Goal: Ask a question

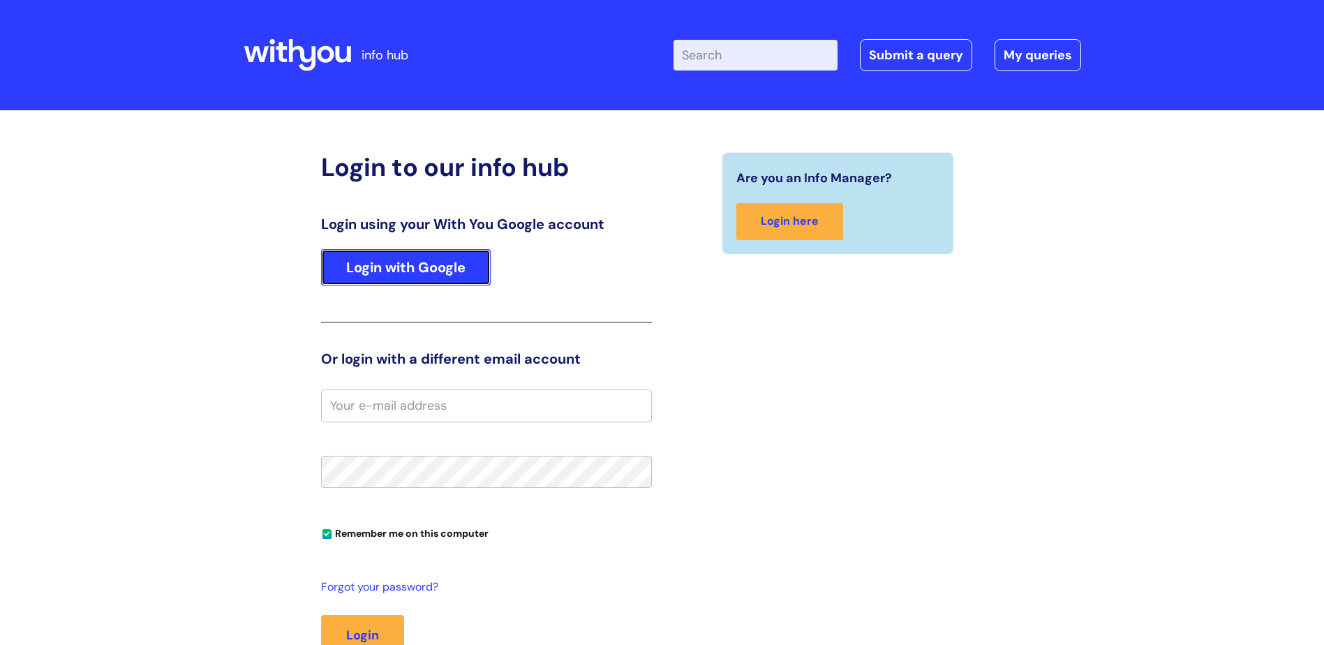
click at [405, 279] on link "Login with Google" at bounding box center [406, 267] width 170 height 36
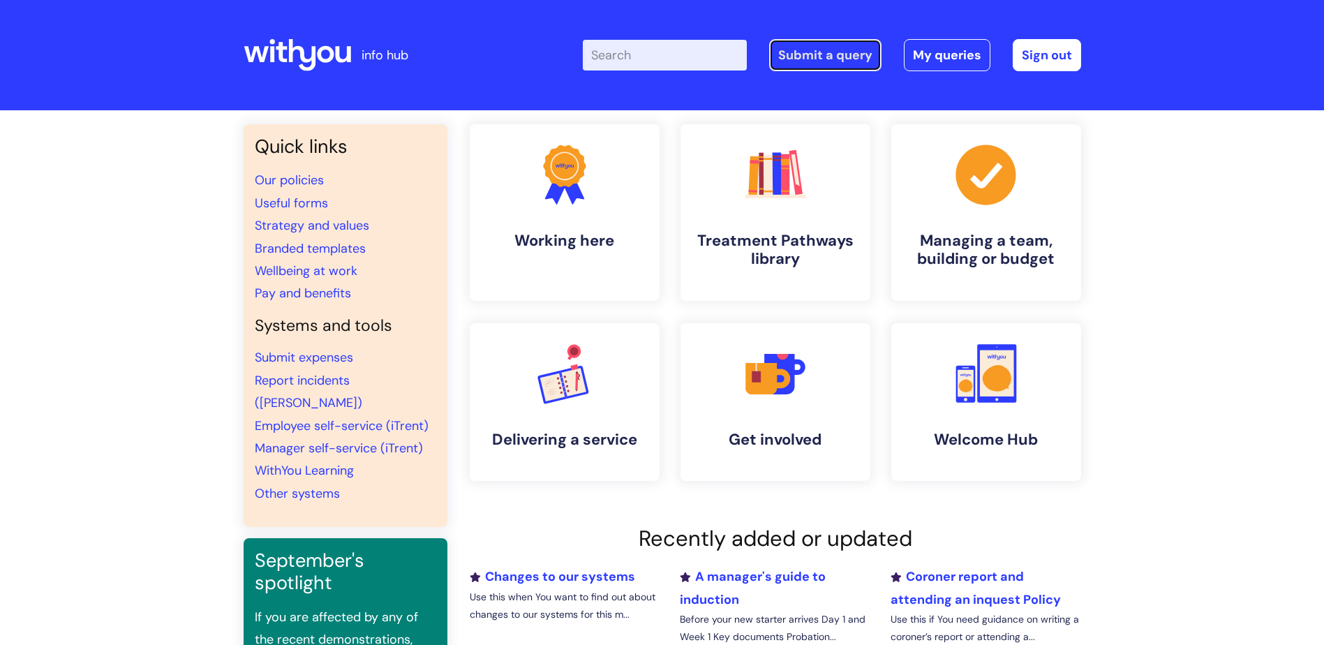
click at [824, 52] on link "Submit a query" at bounding box center [825, 55] width 112 height 32
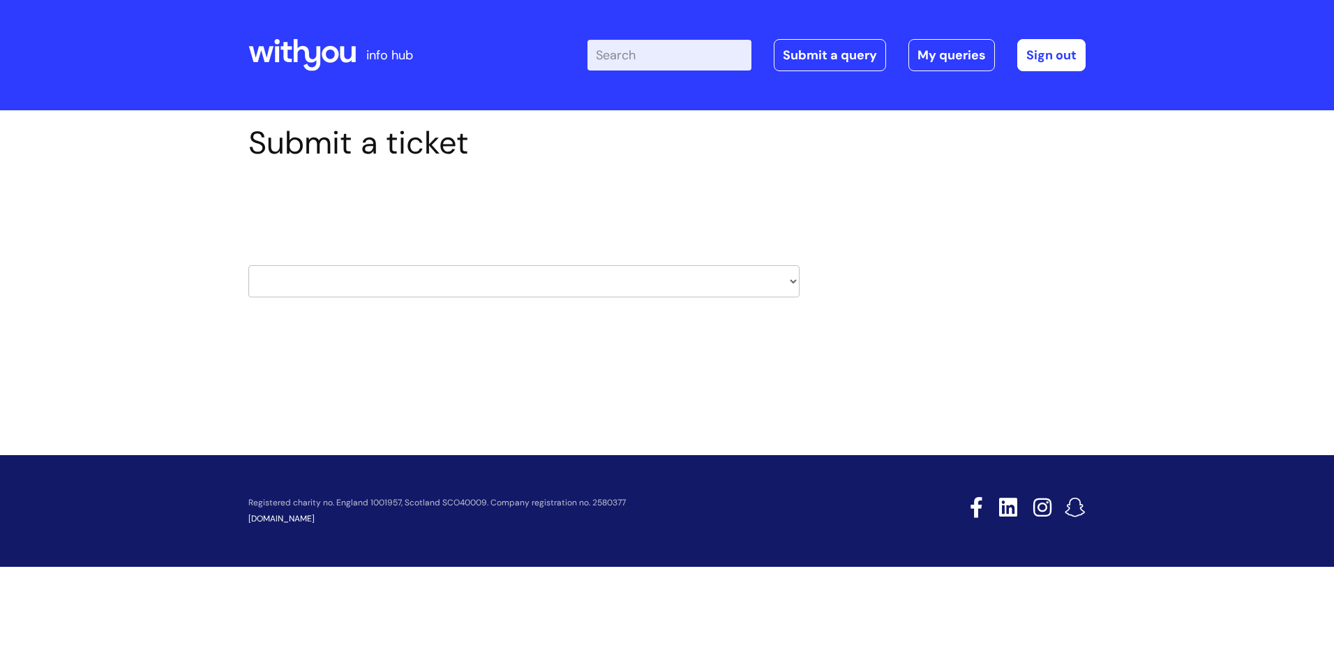
click at [355, 283] on select "HR / People IT and Support Clinical Drug Alerts Finance Accounts Data Support T…" at bounding box center [523, 281] width 551 height 32
select select "learning_and_development"
click at [248, 265] on select "HR / People IT and Support Clinical Drug Alerts Finance Accounts Data Support T…" at bounding box center [523, 281] width 551 height 32
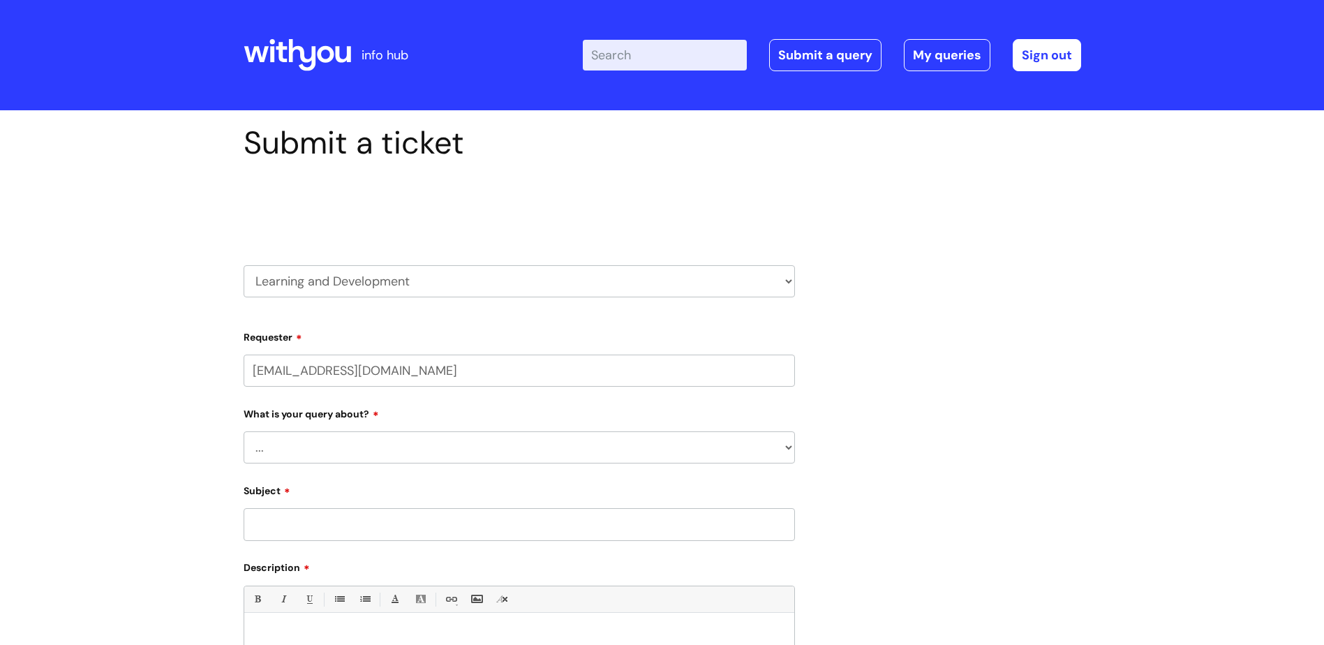
select select "80004286539"
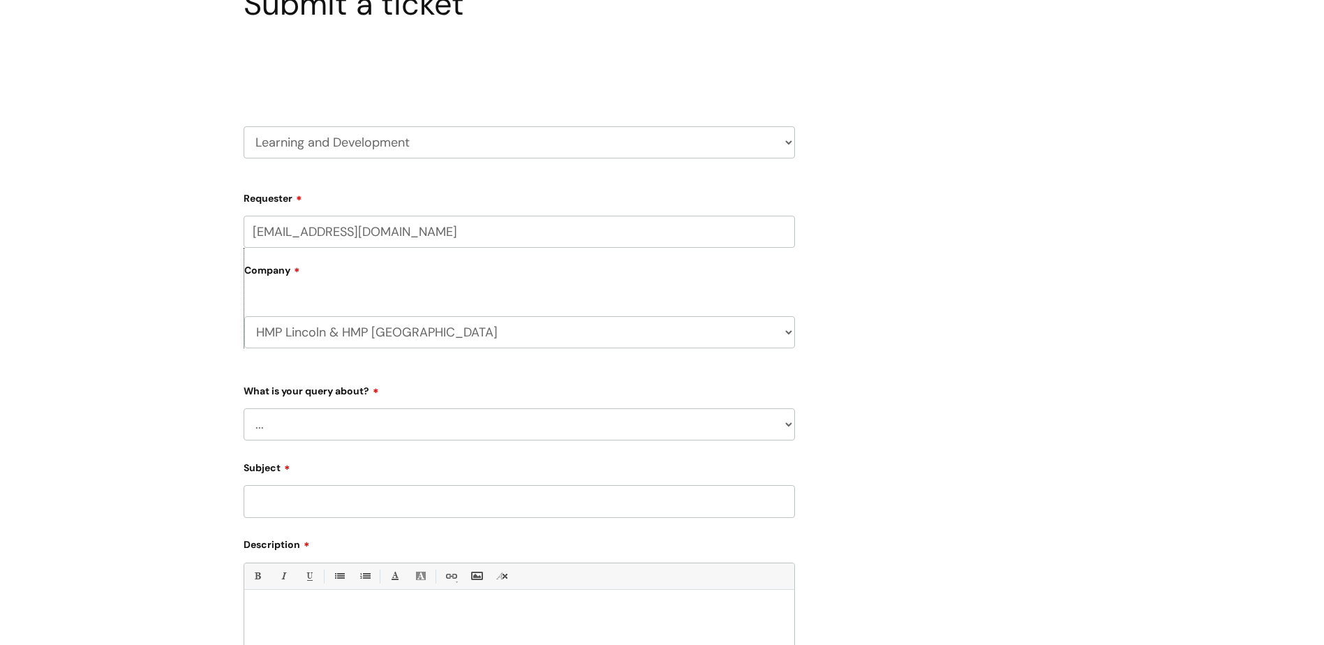
scroll to position [140, 0]
click at [360, 271] on label "Company" at bounding box center [519, 274] width 551 height 31
click at [297, 428] on select "... Question about a training course or session booking Ask about apprenticeshi…" at bounding box center [519, 423] width 551 height 32
click at [306, 409] on select "... Question about a training course or session booking Ask about apprenticeshi…" at bounding box center [519, 423] width 551 height 32
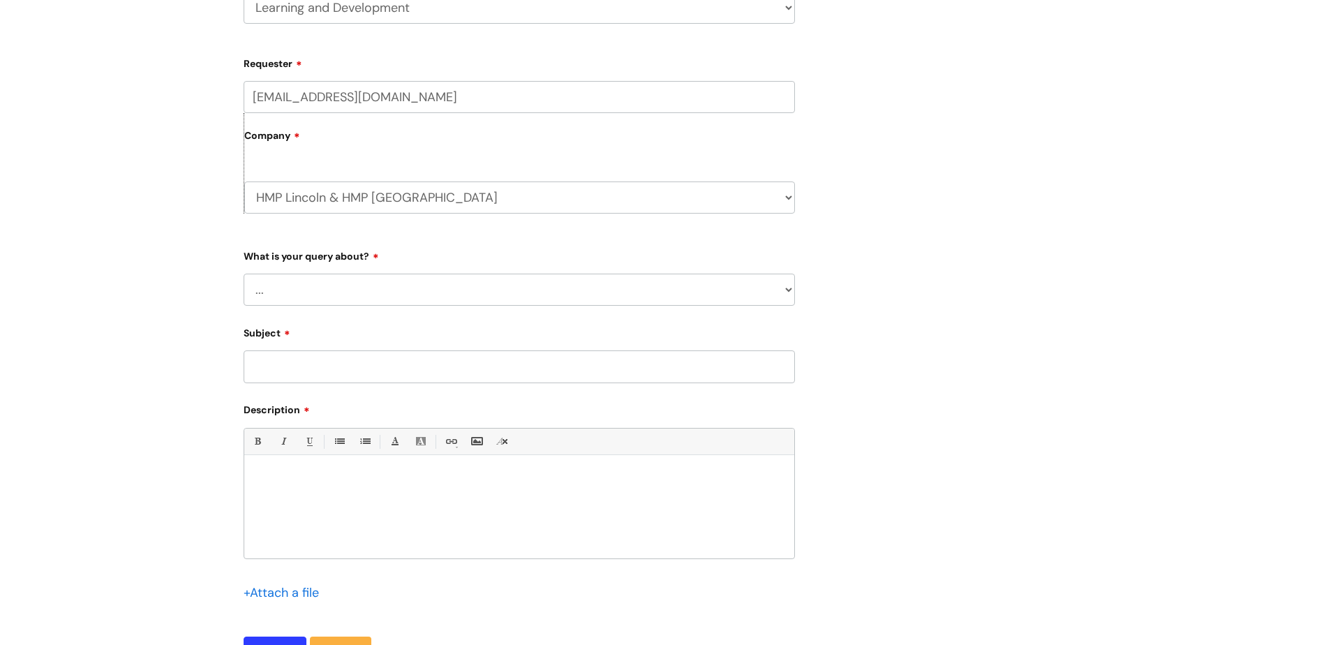
scroll to position [279, 0]
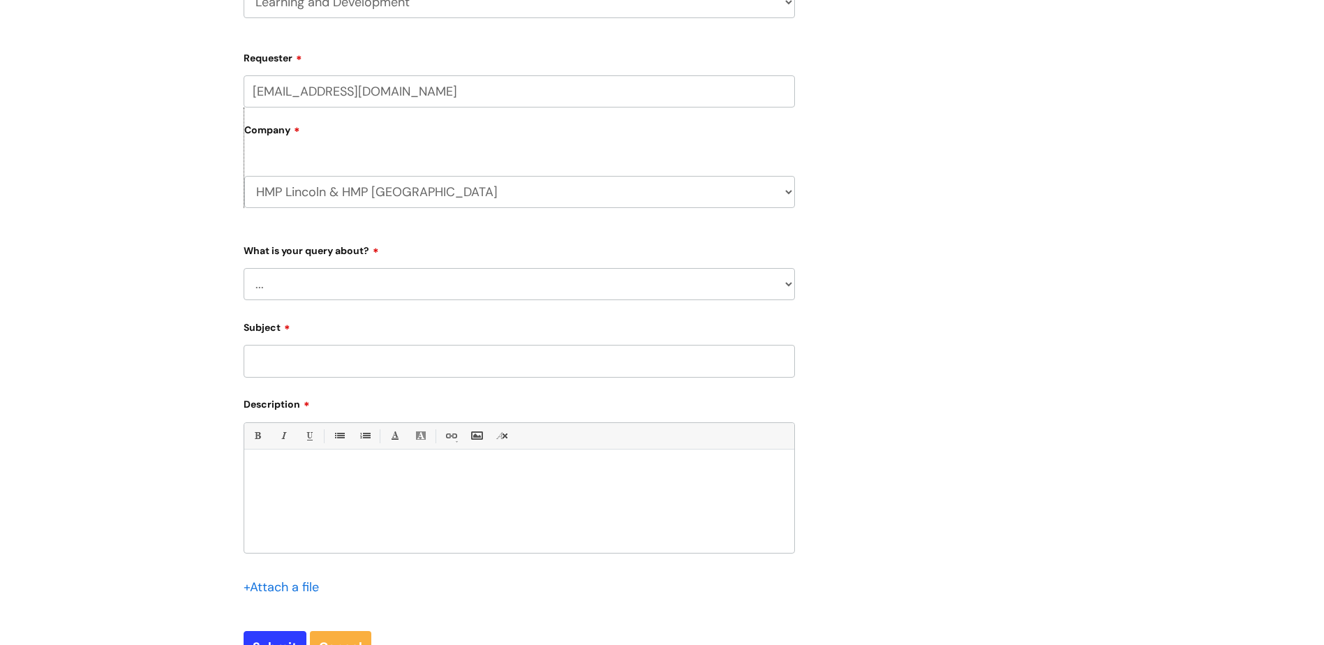
click at [358, 271] on select "... Question about a training course or session booking Ask about apprenticeshi…" at bounding box center [519, 284] width 551 height 32
select select "Something else / not listed here"
click at [244, 268] on select "... Question about a training course or session booking Ask about apprenticeshi…" at bounding box center [519, 284] width 551 height 32
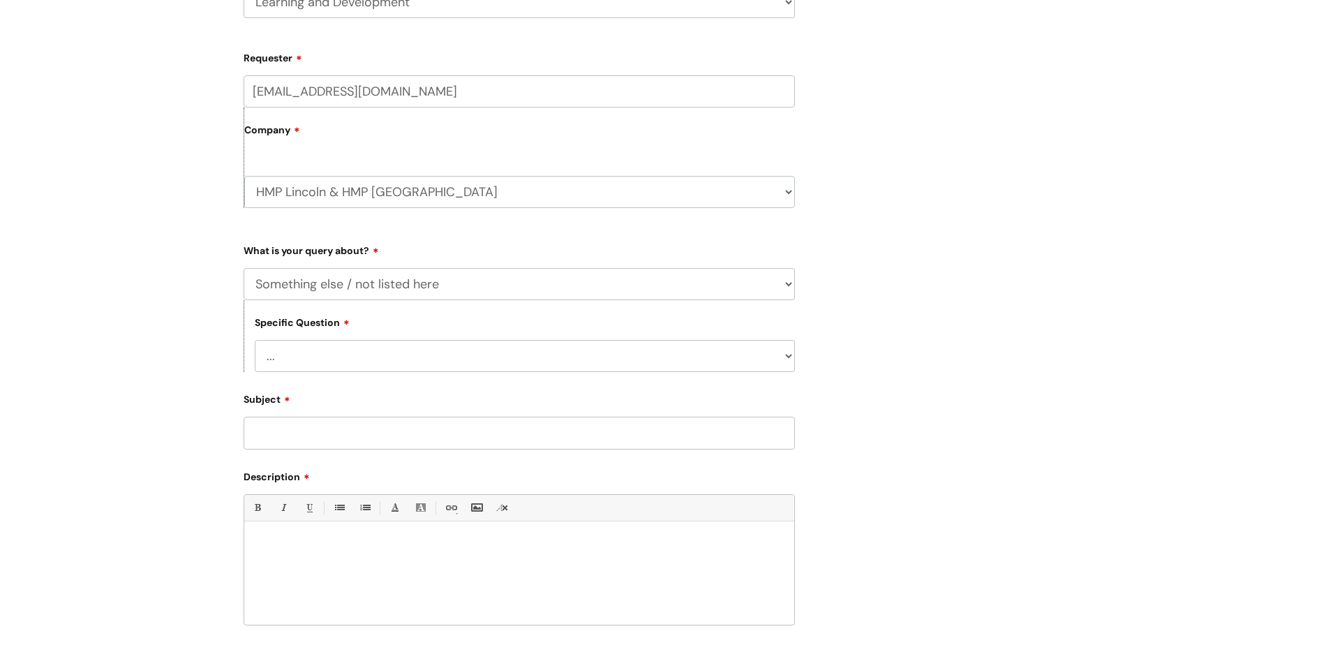
click at [343, 357] on select "... Other" at bounding box center [525, 356] width 540 height 32
select select "Other"
click at [255, 340] on select "... Other" at bounding box center [525, 356] width 540 height 32
click at [304, 437] on input "Subject" at bounding box center [519, 433] width 551 height 32
type input "e"
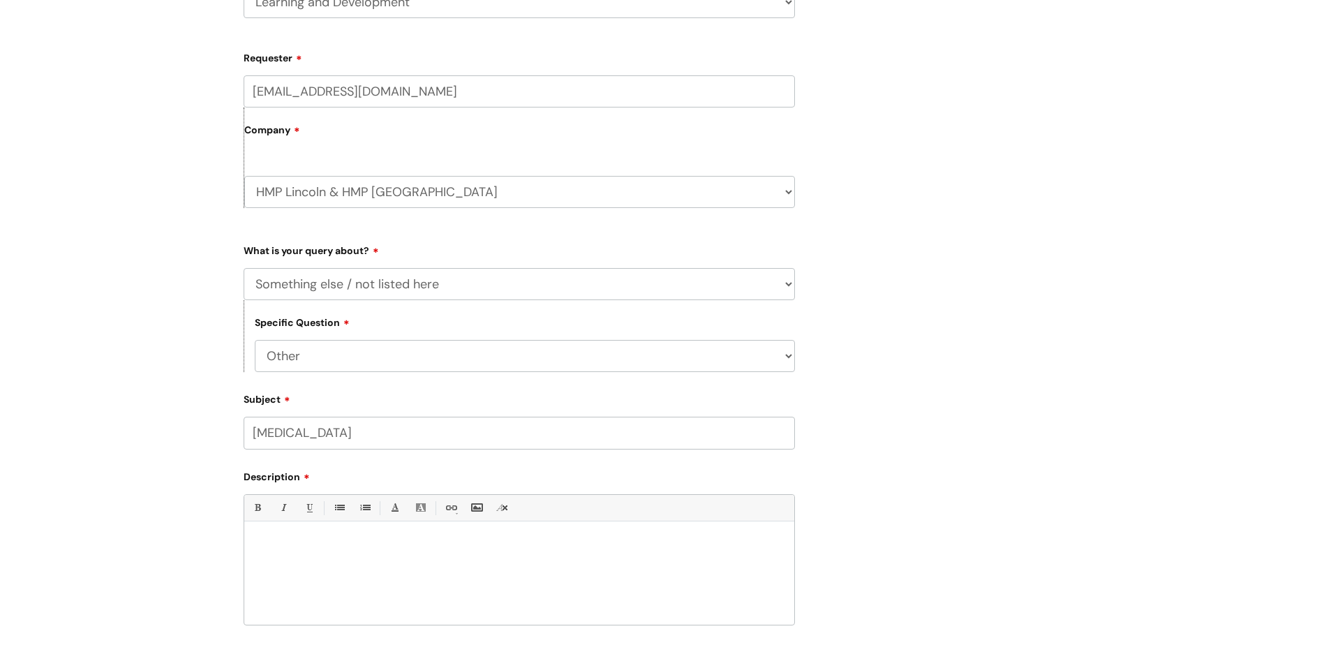
type input "[MEDICAL_DATA]"
click at [326, 556] on div at bounding box center [519, 576] width 550 height 96
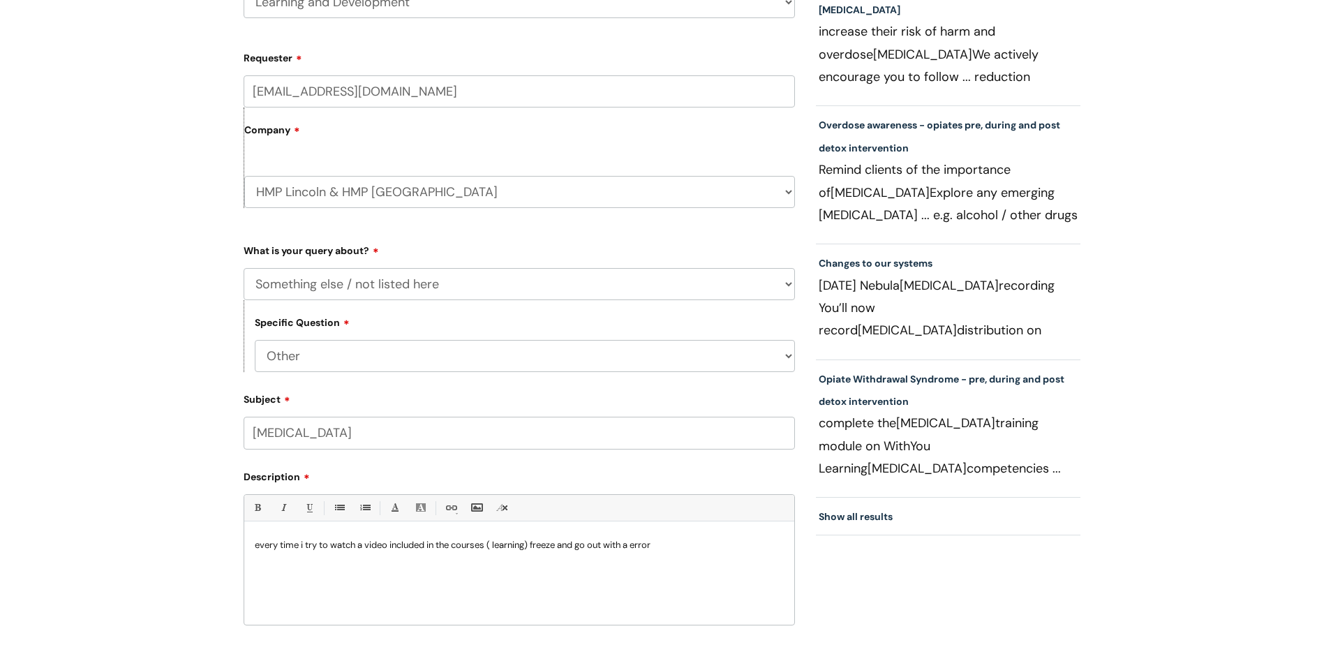
scroll to position [604, 0]
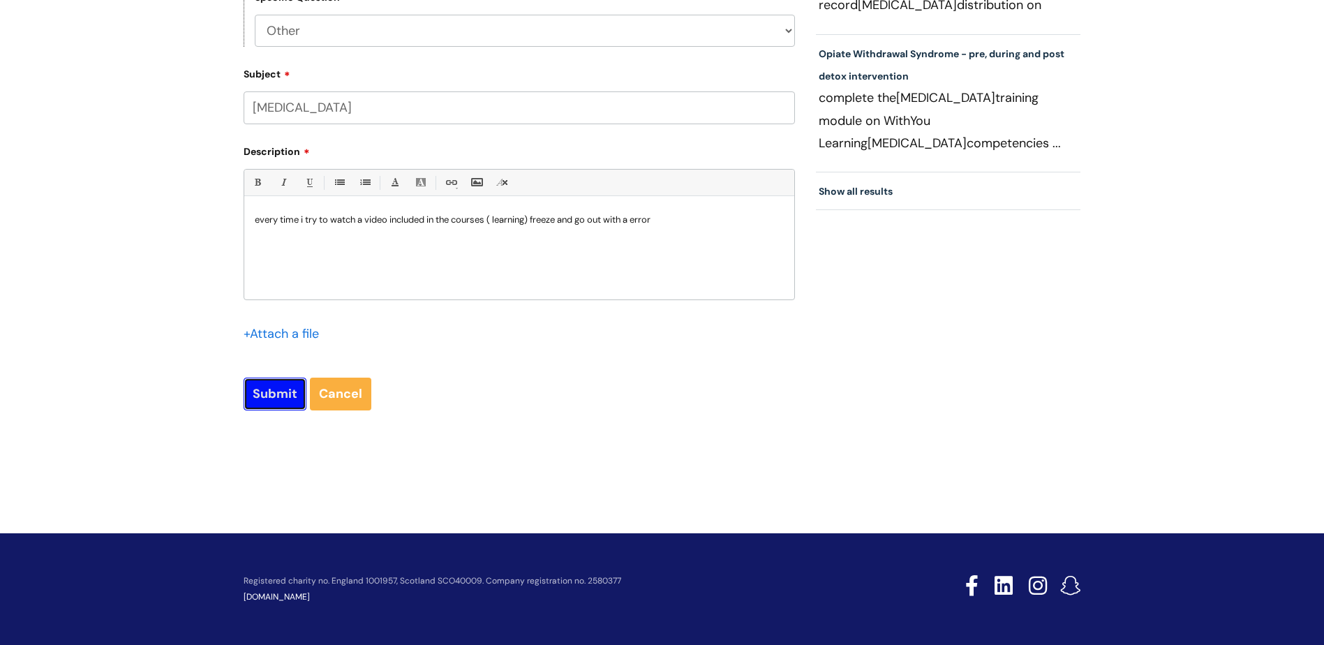
click at [258, 396] on input "Submit" at bounding box center [275, 393] width 63 height 32
type input "Please Wait..."
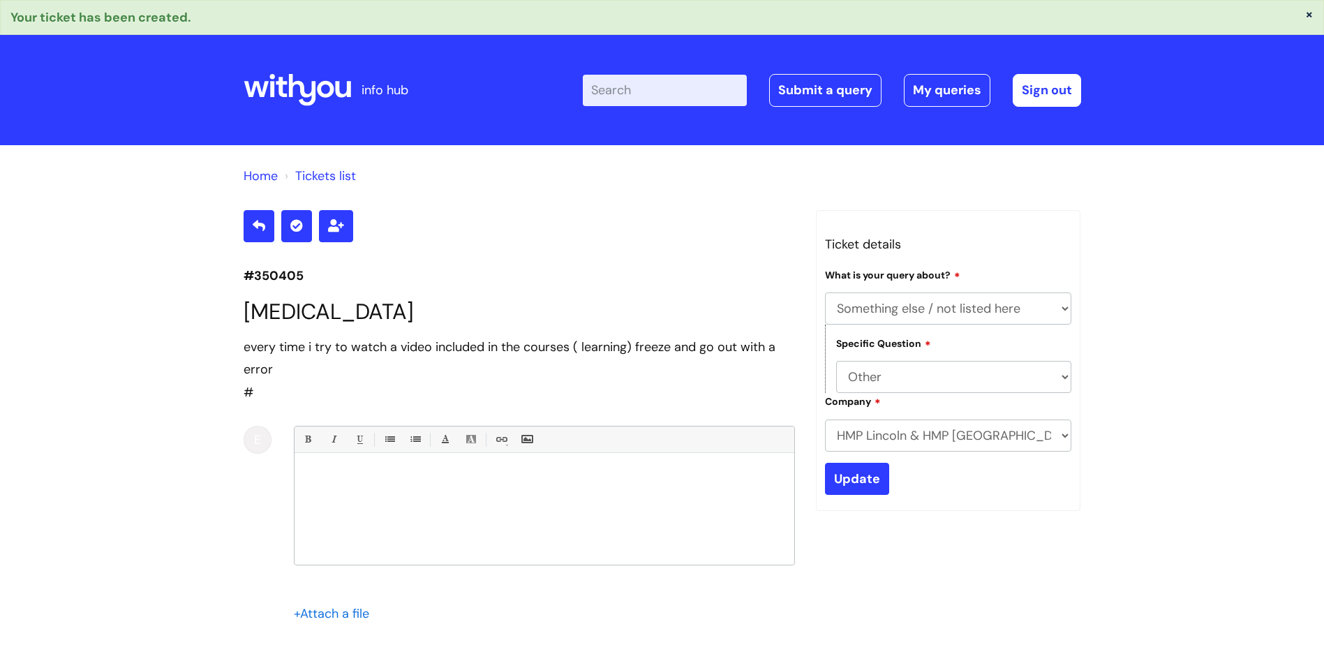
select select "Something else / not listed here"
select select "Other"
